Goal: Transaction & Acquisition: Subscribe to service/newsletter

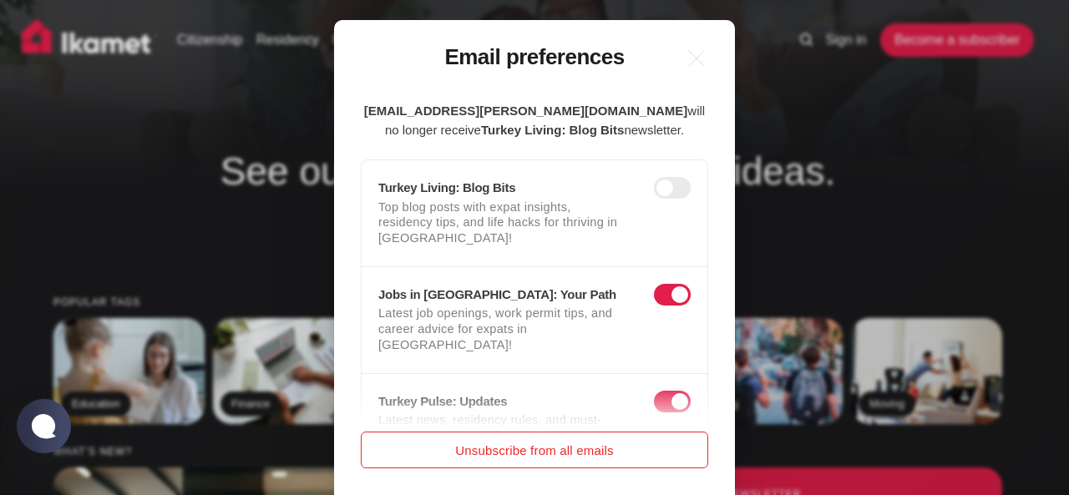
click at [536, 458] on button "Unsubscribe from all emails" at bounding box center [534, 450] width 347 height 37
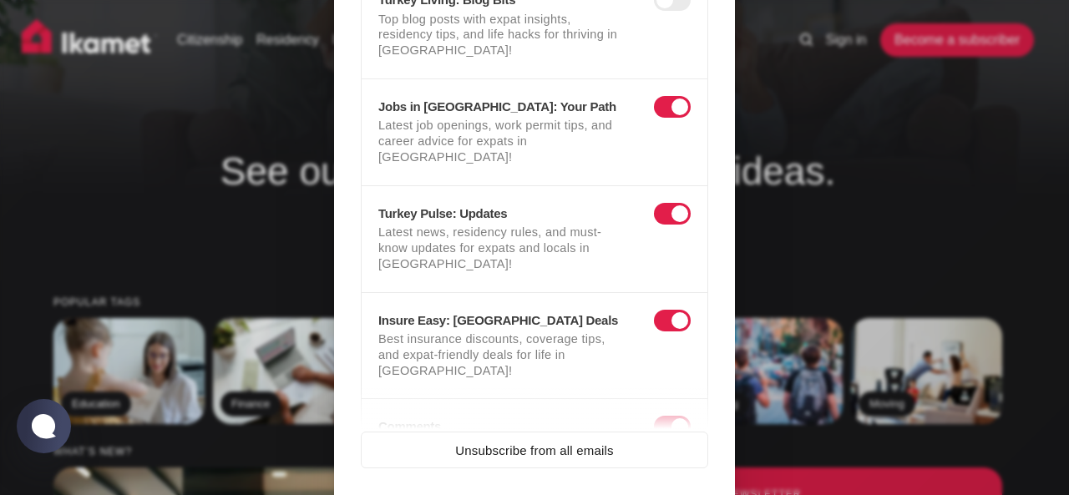
scroll to position [316, 0]
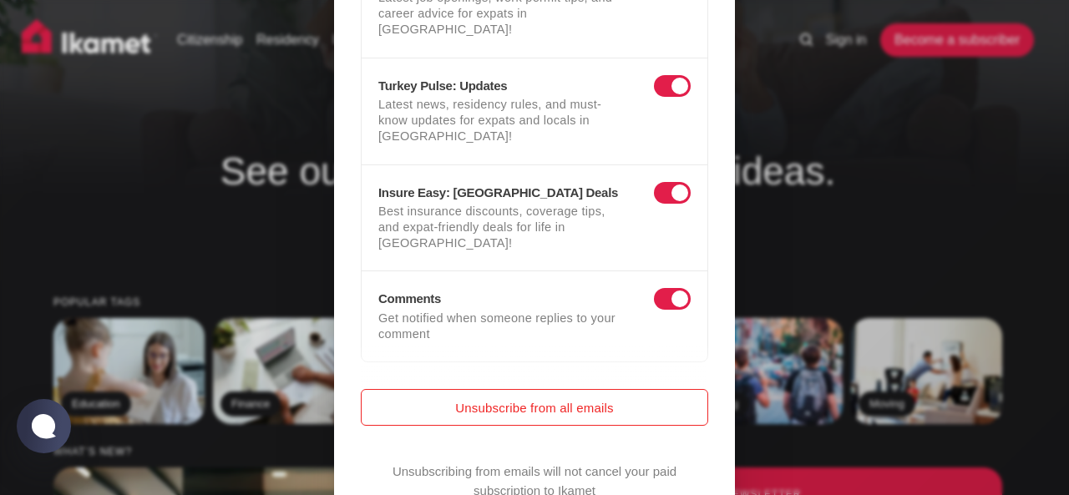
click at [534, 389] on button "Unsubscribe from all emails" at bounding box center [534, 407] width 347 height 37
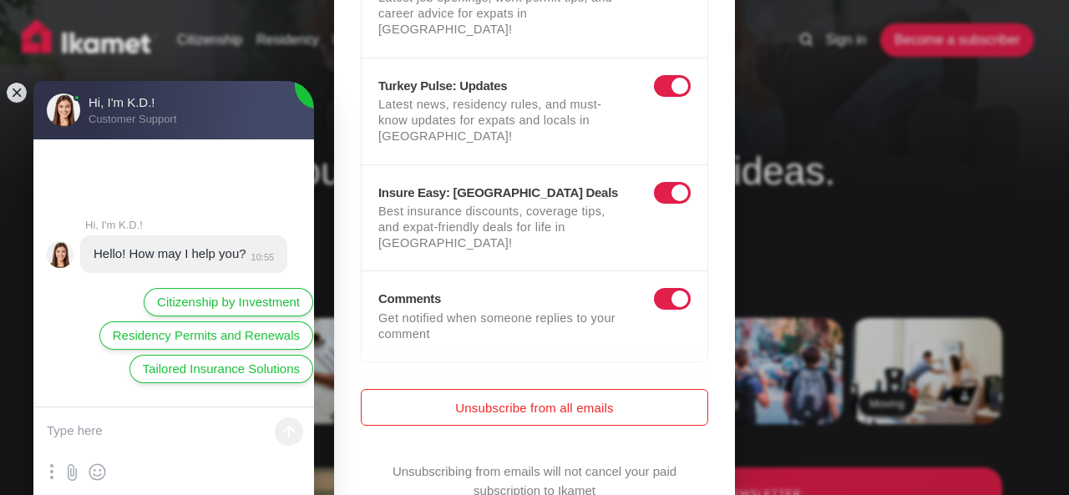
scroll to position [0, 0]
click at [512, 389] on button "Unsubscribe from all emails" at bounding box center [534, 407] width 347 height 37
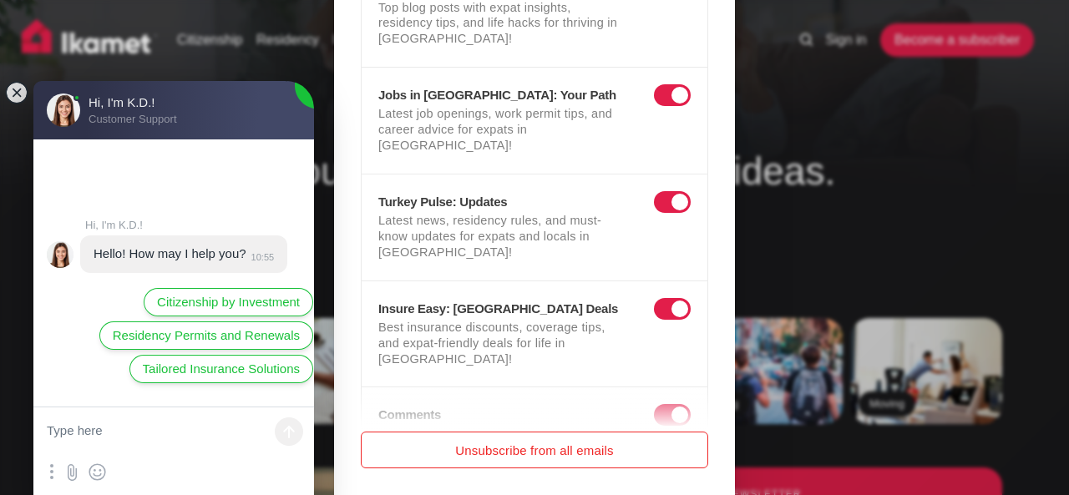
scroll to position [316, 0]
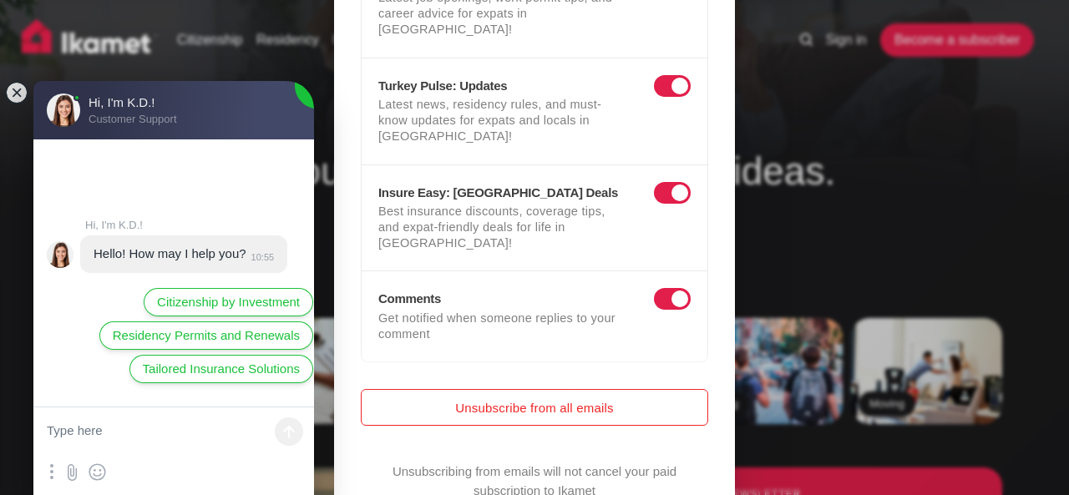
click at [581, 389] on button "Unsubscribe from all emails" at bounding box center [534, 407] width 347 height 37
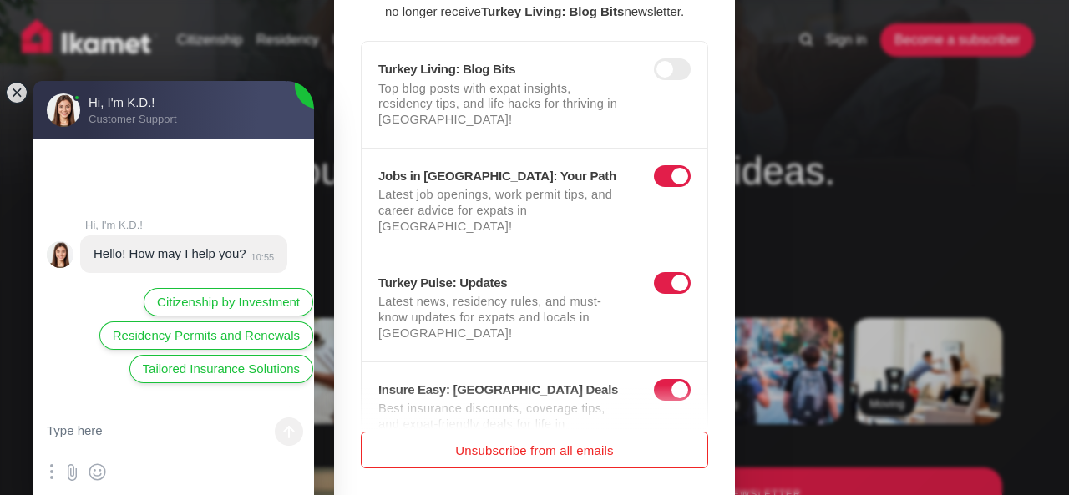
scroll to position [117, 0]
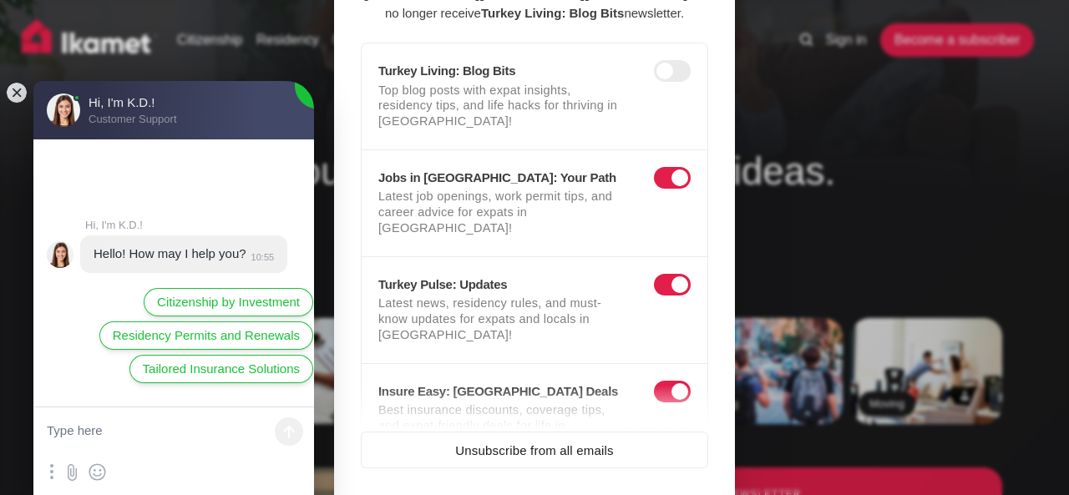
click at [679, 167] on span at bounding box center [672, 178] width 37 height 22
click at [657, 182] on input "checkbox" at bounding box center [657, 182] width 0 height 0
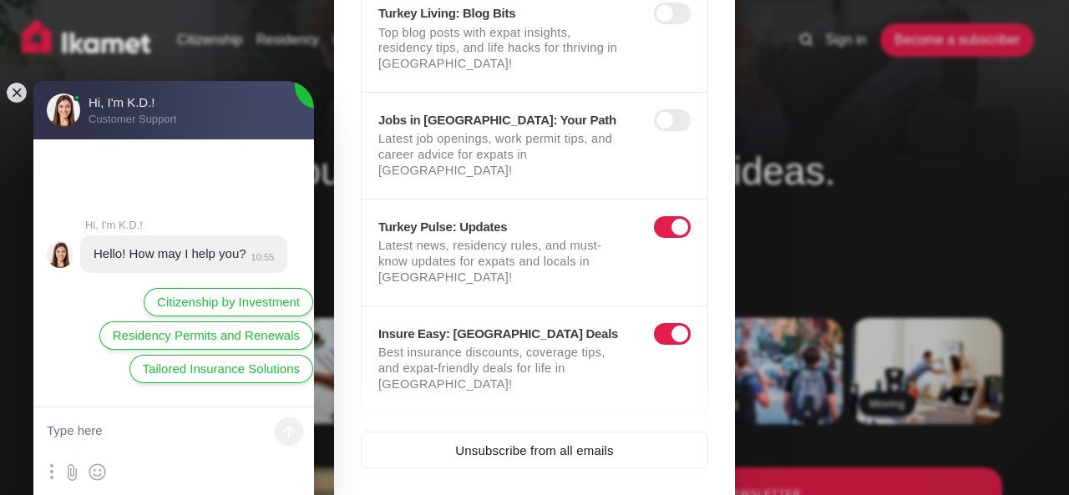
scroll to position [60, 0]
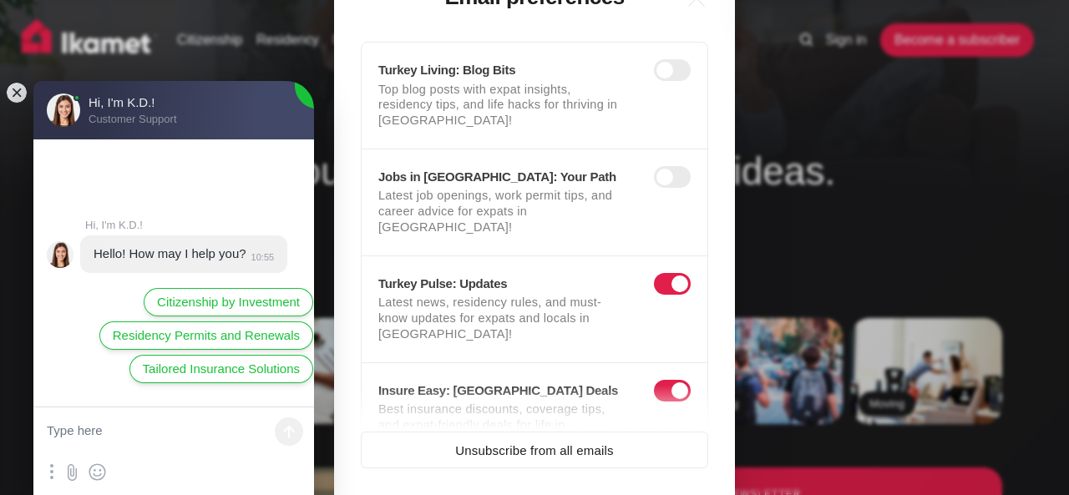
click at [676, 273] on span at bounding box center [672, 284] width 37 height 22
click at [657, 288] on input "checkbox" at bounding box center [657, 288] width 0 height 0
click at [676, 380] on span at bounding box center [672, 391] width 37 height 22
click at [657, 395] on input "checkbox" at bounding box center [657, 395] width 0 height 0
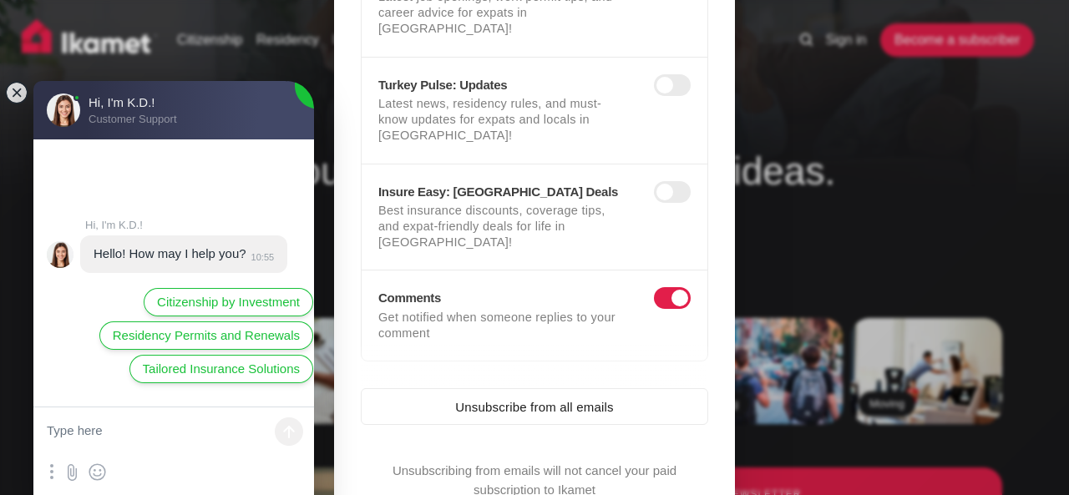
click at [681, 287] on span at bounding box center [672, 298] width 37 height 22
click at [657, 302] on input "checkbox" at bounding box center [657, 302] width 0 height 0
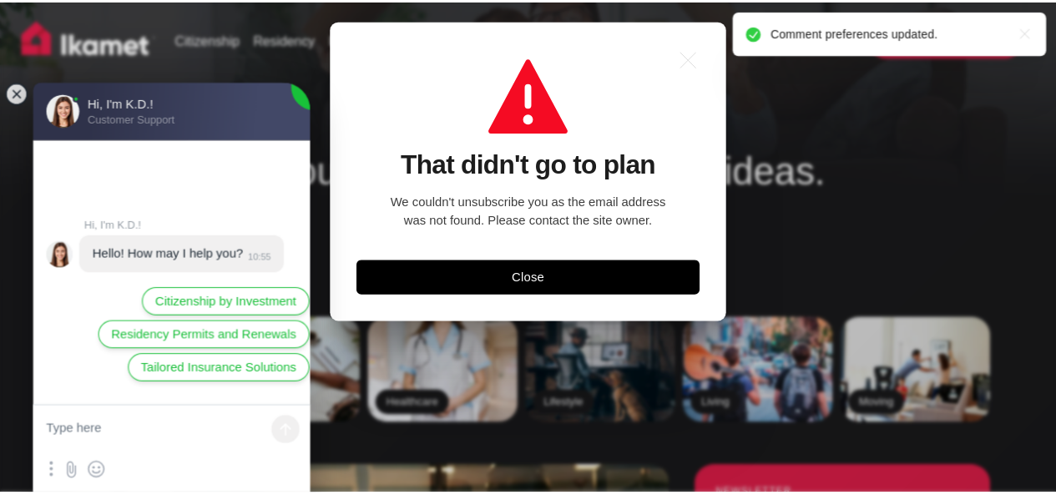
scroll to position [0, 0]
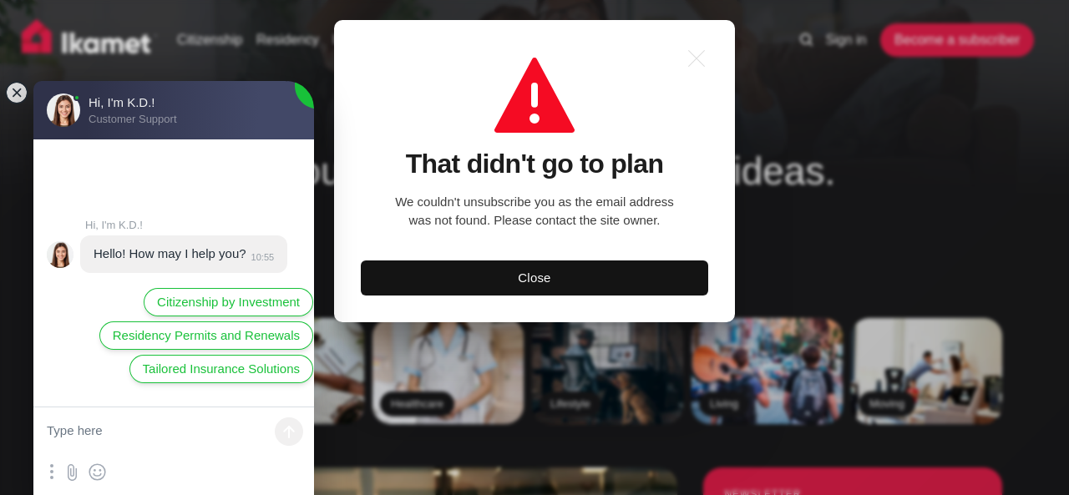
click at [563, 273] on button "Close" at bounding box center [534, 278] width 347 height 35
